Goal: Check status

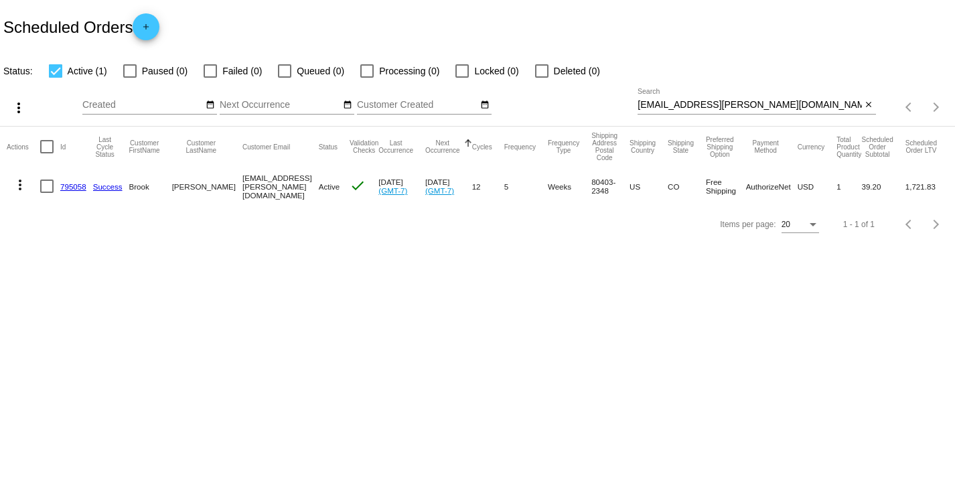
click at [731, 102] on input "[EMAIL_ADDRESS][PERSON_NAME][DOMAIN_NAME]" at bounding box center [750, 105] width 224 height 11
click at [730, 102] on input "[EMAIL_ADDRESS][PERSON_NAME][DOMAIN_NAME]" at bounding box center [750, 105] width 224 height 11
paste input "jackiebranya"
type input "[EMAIL_ADDRESS][DOMAIN_NAME]"
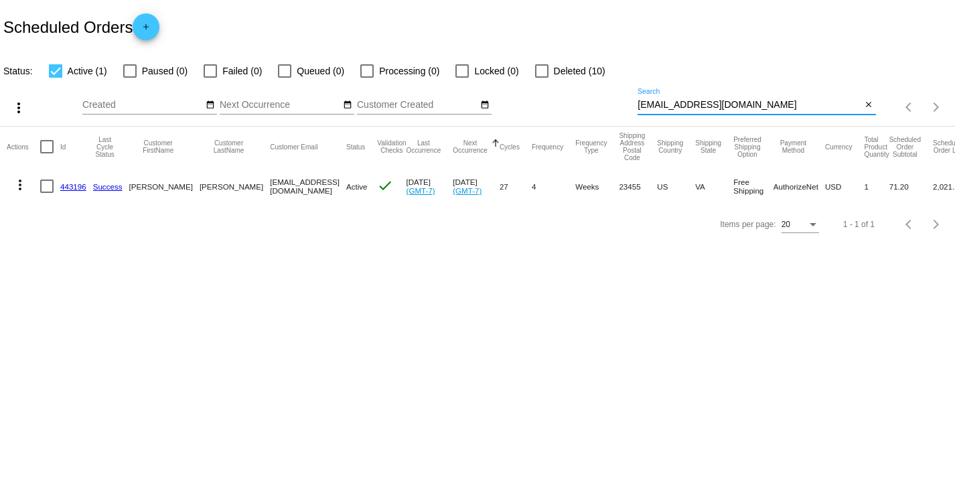
click at [70, 185] on link "443196" at bounding box center [73, 186] width 26 height 9
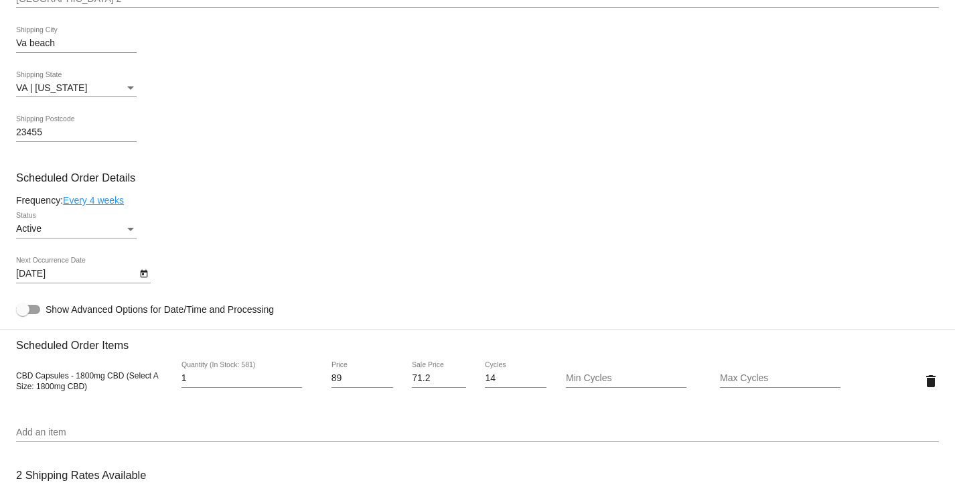
scroll to position [737, 0]
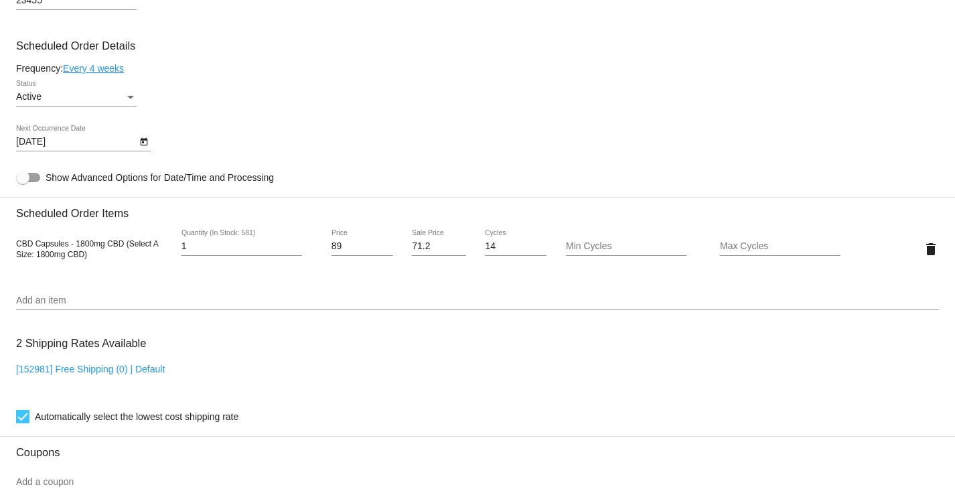
click at [131, 98] on div "Status" at bounding box center [130, 97] width 7 height 3
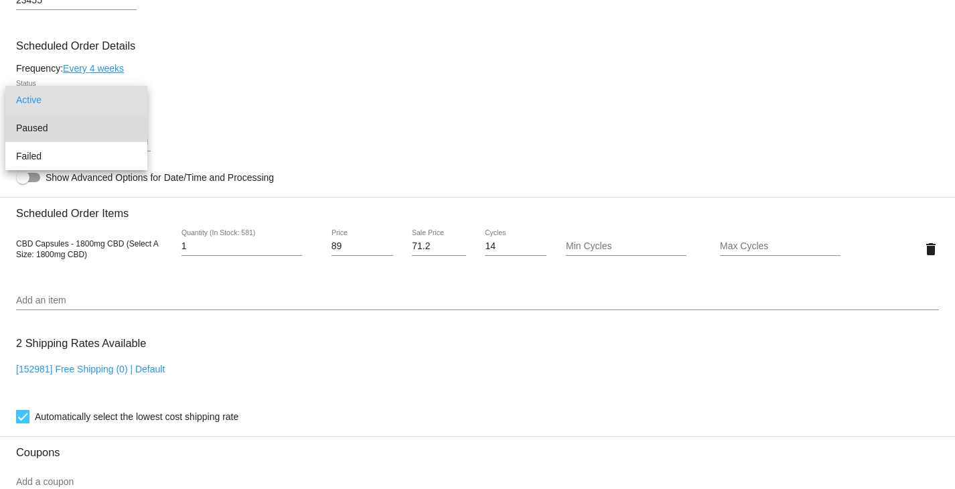
click at [96, 131] on span "Paused" at bounding box center [76, 128] width 121 height 28
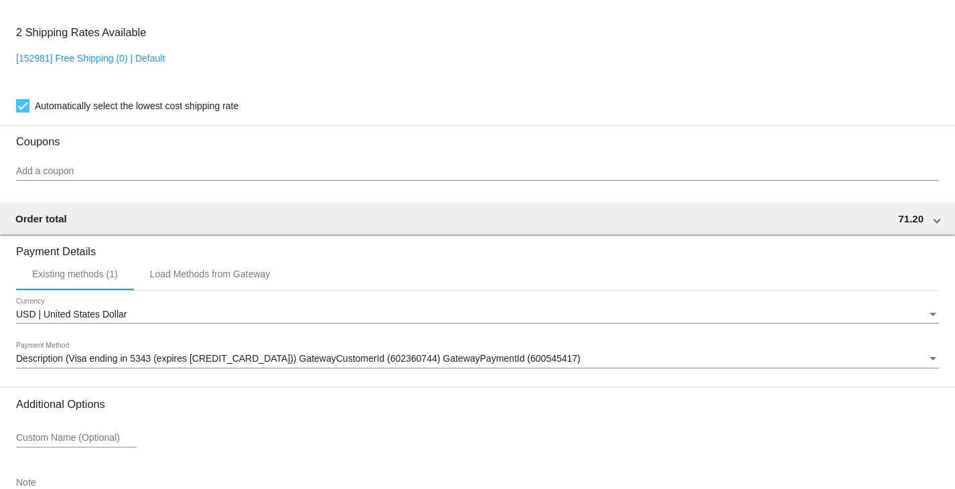
scroll to position [1138, 0]
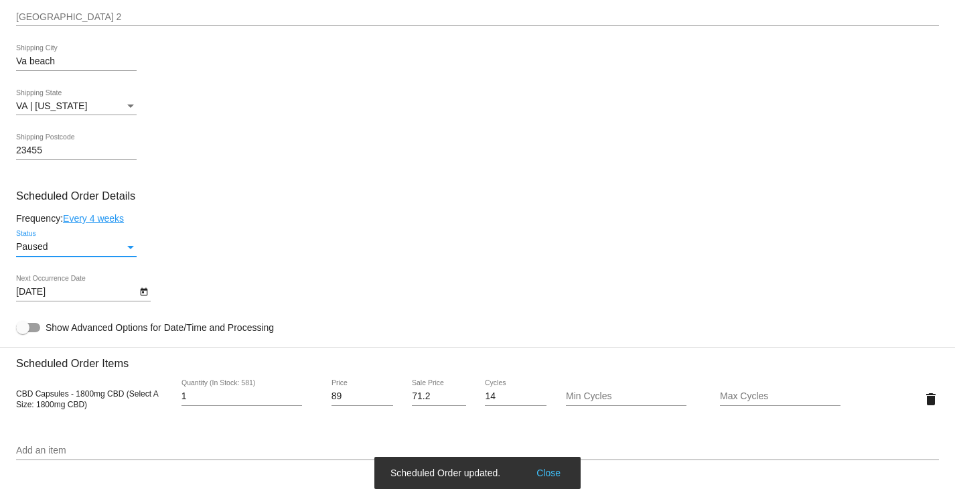
scroll to position [670, 0]
